Goal: Go to known website: Access a specific website the user already knows

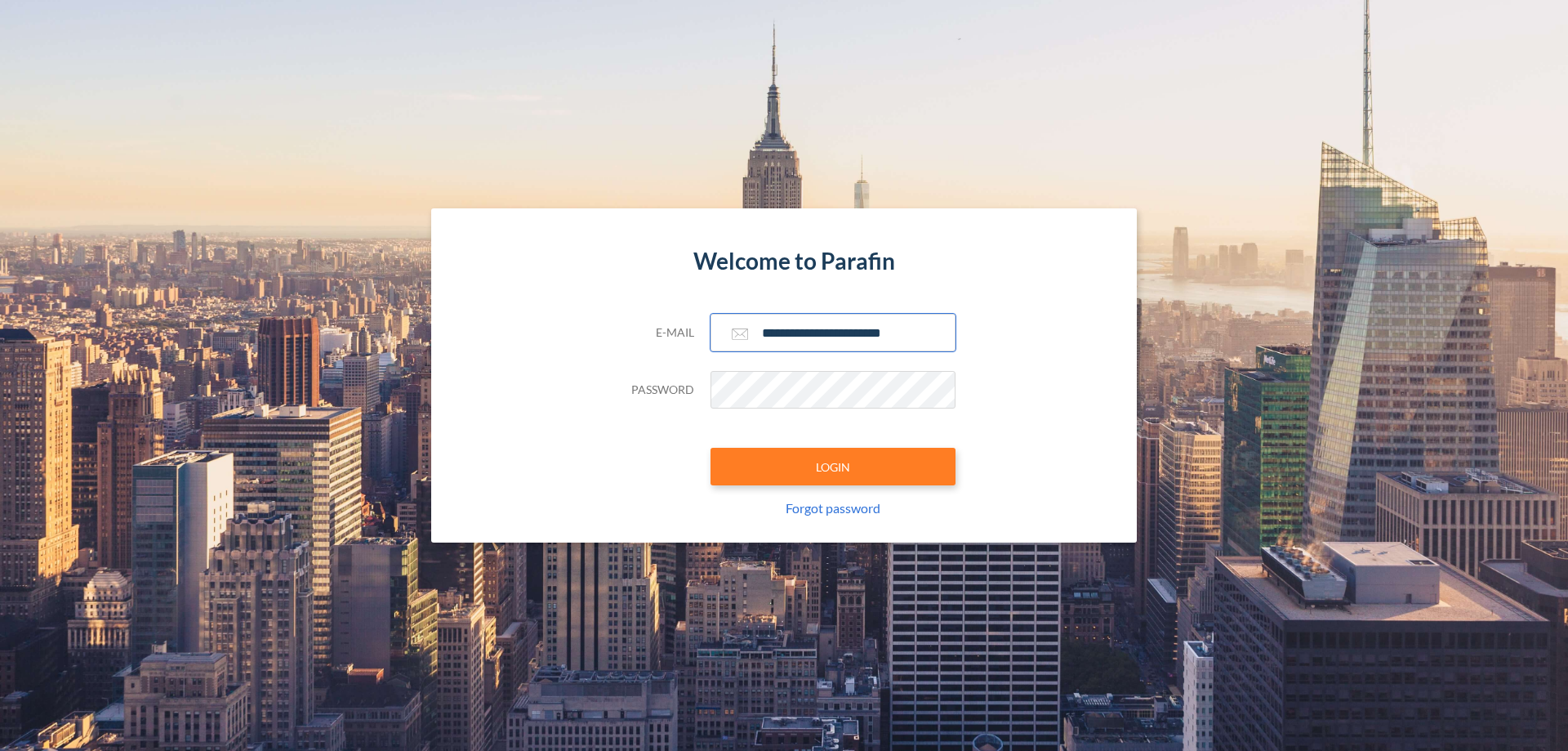
type input "**********"
click at [833, 467] on button "LOGIN" at bounding box center [832, 467] width 245 height 38
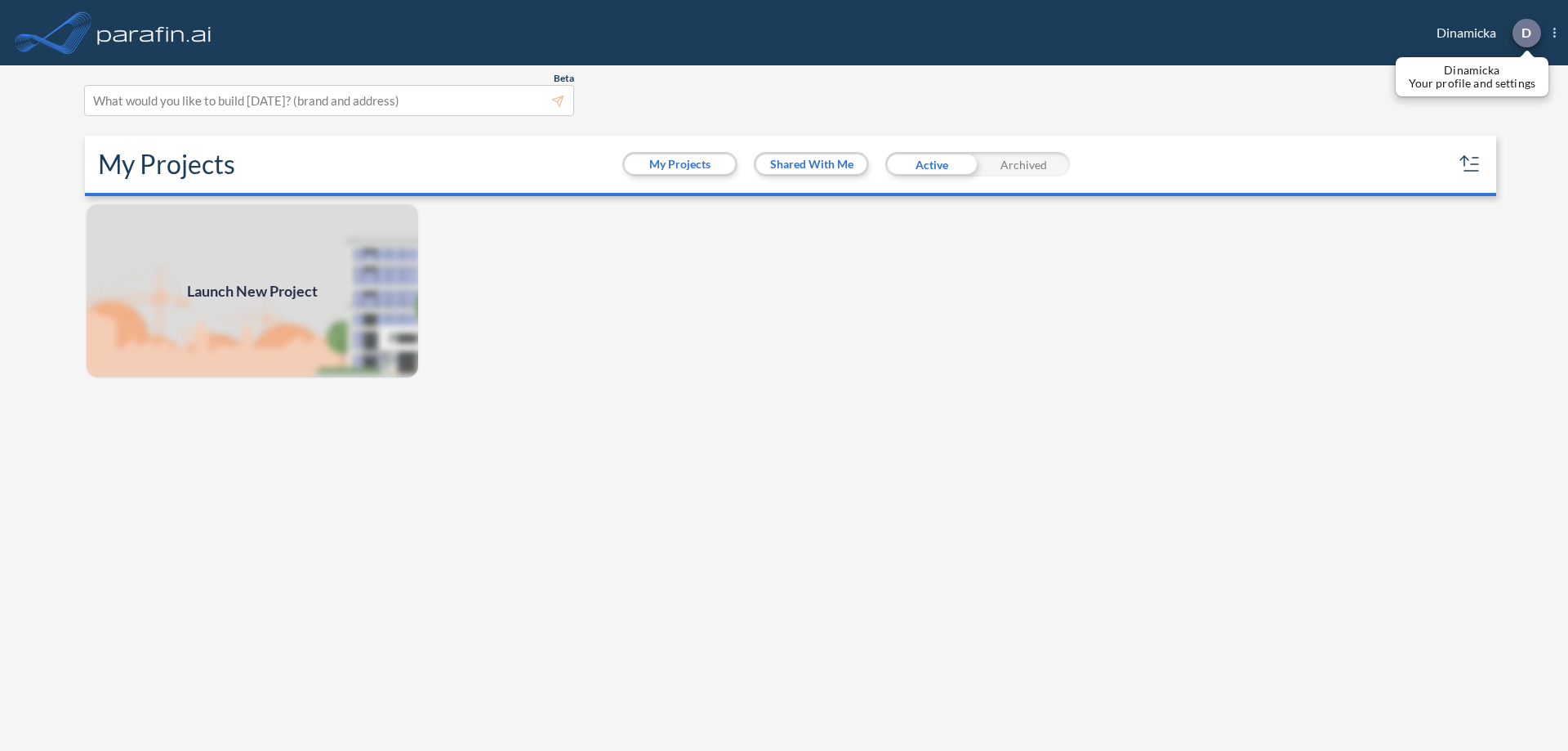
click at [1525, 33] on p "D" at bounding box center [1526, 33] width 9 height 15
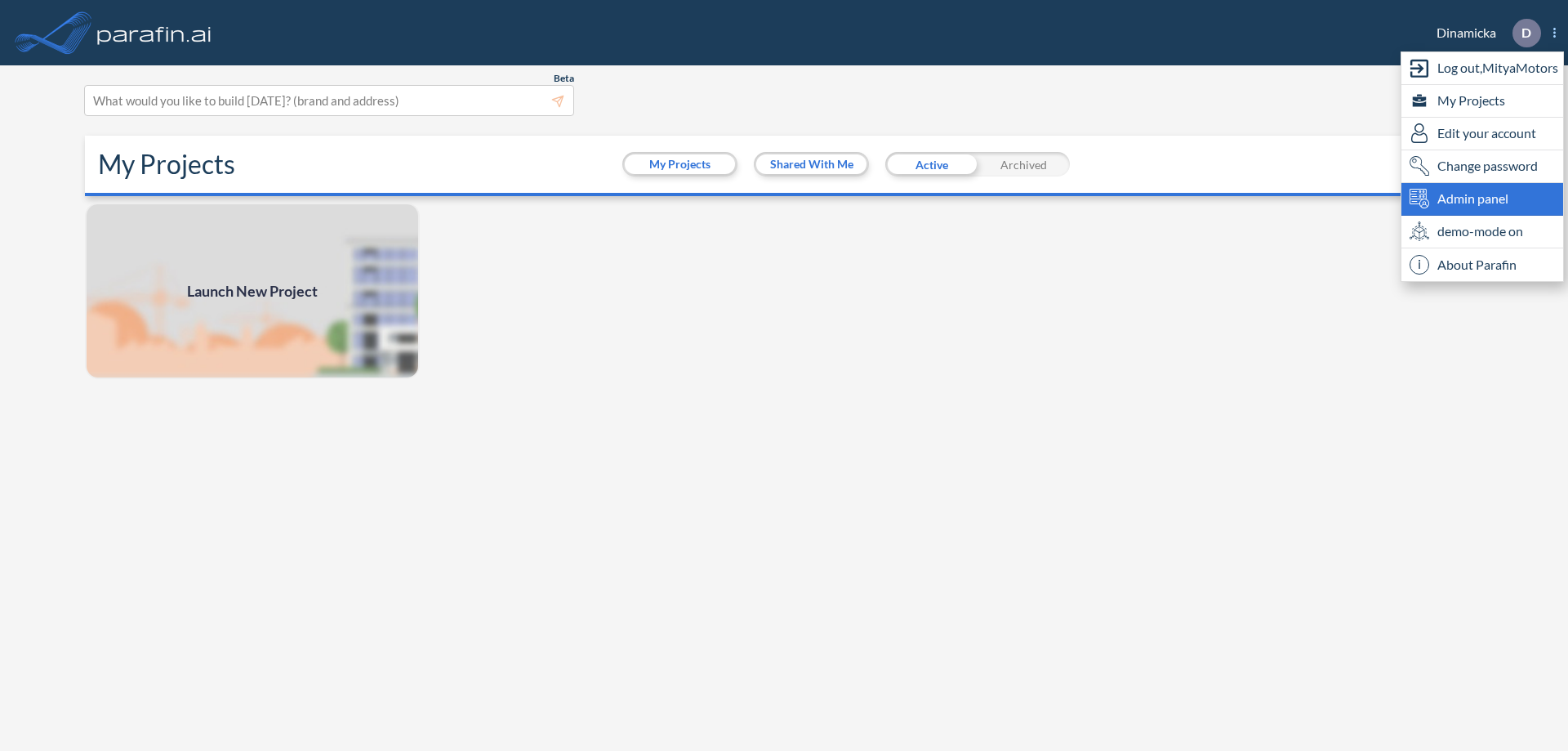
click at [1482, 198] on span "Admin panel" at bounding box center [1472, 198] width 71 height 20
